Goal: Navigation & Orientation: Find specific page/section

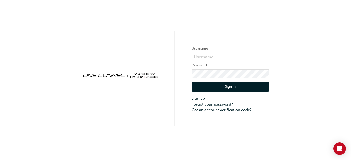
type input "CHAU0534"
click at [203, 99] on link "Sign up" at bounding box center [229, 99] width 77 height 6
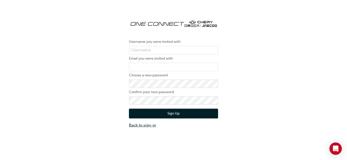
click at [138, 127] on link "Back to sign-in" at bounding box center [173, 125] width 89 height 6
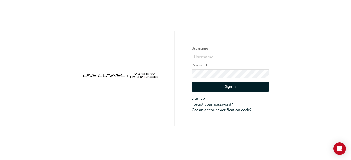
type input "CHAU0534"
click at [207, 88] on button "Sign In" at bounding box center [229, 87] width 77 height 10
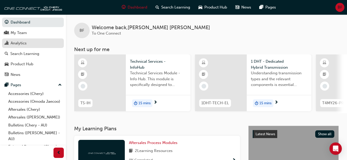
click at [19, 40] on link "Analytics" at bounding box center [33, 43] width 62 height 10
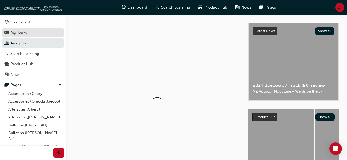
click at [23, 32] on div "My Team" at bounding box center [19, 33] width 16 height 6
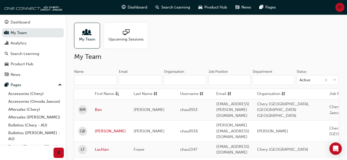
click at [90, 38] on span "My Team" at bounding box center [87, 39] width 16 height 6
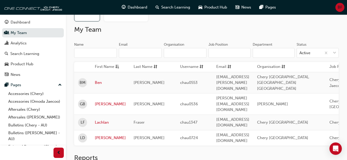
scroll to position [27, 0]
click at [247, 78] on span "[EMAIL_ADDRESS][PERSON_NAME][DOMAIN_NAME]" at bounding box center [232, 82] width 33 height 16
drag, startPoint x: 167, startPoint y: 77, endPoint x: 111, endPoint y: 70, distance: 56.1
click at [167, 76] on td "[PERSON_NAME]" at bounding box center [153, 82] width 46 height 21
click at [98, 80] on link "Ben" at bounding box center [110, 83] width 31 height 6
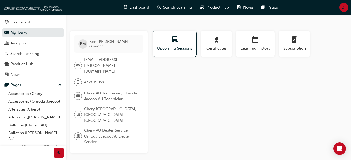
click at [87, 63] on span "[EMAIL_ADDRESS][PERSON_NAME][DOMAIN_NAME]" at bounding box center [111, 66] width 55 height 18
drag, startPoint x: 93, startPoint y: 59, endPoint x: 91, endPoint y: 62, distance: 3.2
click at [93, 59] on span "[EMAIL_ADDRESS][PERSON_NAME][DOMAIN_NAME]" at bounding box center [111, 66] width 55 height 18
click at [80, 63] on div at bounding box center [78, 66] width 8 height 8
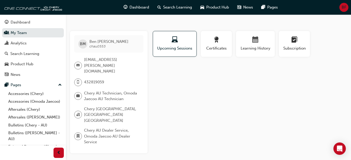
click at [88, 60] on span "[EMAIL_ADDRESS][PERSON_NAME][DOMAIN_NAME]" at bounding box center [111, 66] width 55 height 18
drag, startPoint x: 91, startPoint y: 45, endPoint x: 104, endPoint y: 44, distance: 12.4
click at [92, 45] on span "chau0553" at bounding box center [97, 46] width 16 height 4
click at [344, 9] on span "BF" at bounding box center [343, 7] width 5 height 6
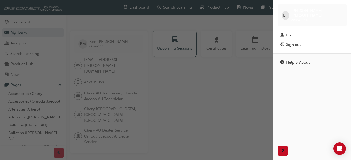
click at [292, 32] on div "Profile" at bounding box center [292, 35] width 12 height 6
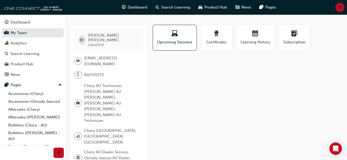
scroll to position [5, 0]
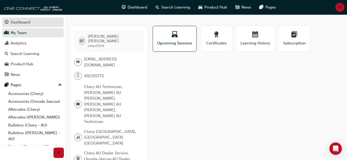
click at [24, 26] on link "Dashboard" at bounding box center [33, 23] width 62 height 10
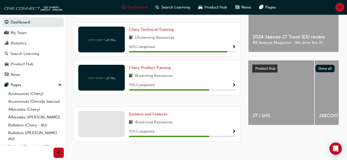
scroll to position [152, 0]
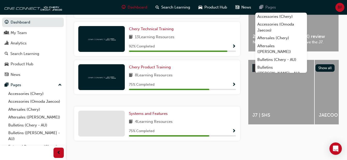
click at [273, 10] on span "Pages" at bounding box center [270, 7] width 11 height 6
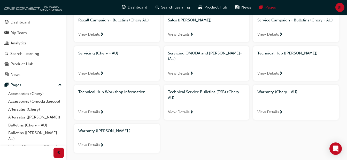
scroll to position [256, 0]
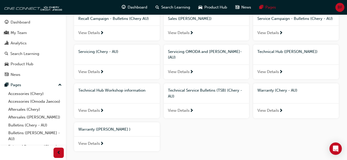
drag, startPoint x: 345, startPoint y: 135, endPoint x: 334, endPoint y: 133, distance: 11.5
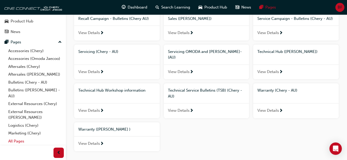
click at [19, 141] on link "All Pages" at bounding box center [35, 141] width 58 height 8
click at [21, 141] on link "All Pages" at bounding box center [35, 141] width 58 height 8
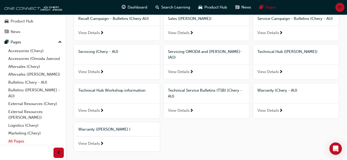
click at [26, 142] on link "All Pages" at bounding box center [35, 141] width 58 height 8
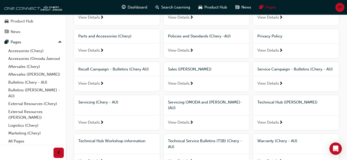
scroll to position [274, 0]
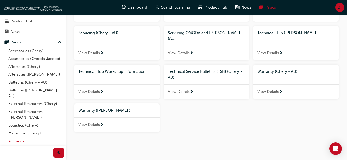
click at [13, 143] on link "All Pages" at bounding box center [35, 141] width 58 height 8
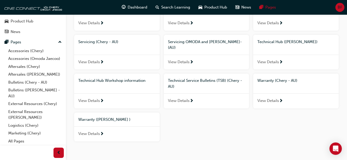
scroll to position [269, 0]
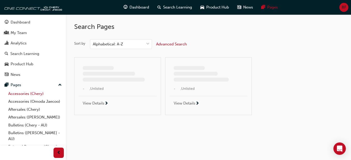
click at [14, 93] on link "Accessories (Chery)" at bounding box center [35, 94] width 58 height 8
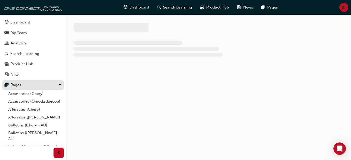
drag, startPoint x: 15, startPoint y: 88, endPoint x: 18, endPoint y: 87, distance: 2.6
click at [15, 88] on div "Pages" at bounding box center [16, 85] width 11 height 6
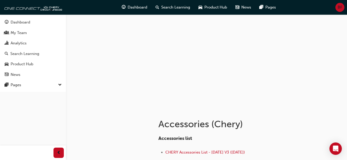
click at [59, 83] on span "down-icon" at bounding box center [60, 85] width 4 height 7
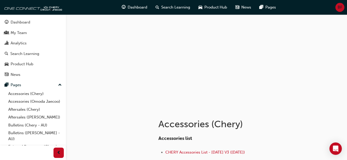
scroll to position [49, 0]
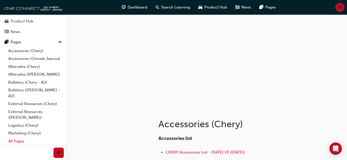
click at [12, 140] on link "All Pages" at bounding box center [35, 141] width 58 height 8
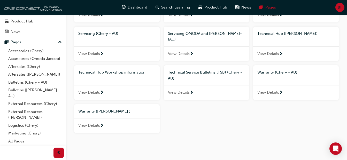
scroll to position [274, 0]
